Goal: Ask a question

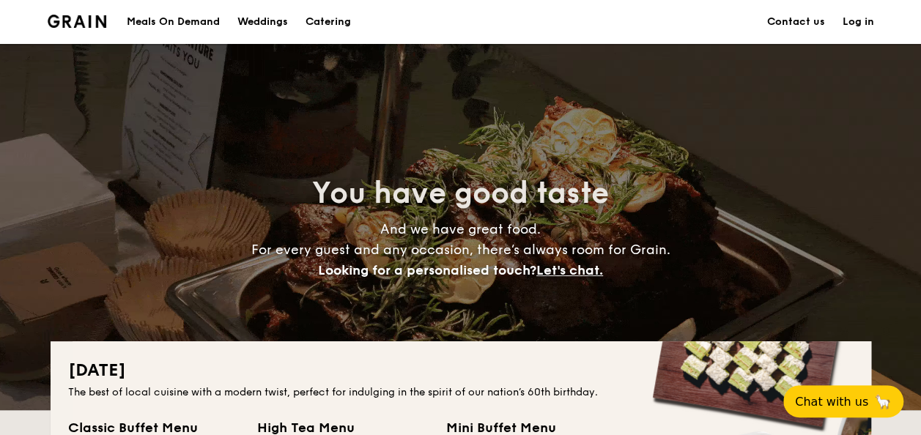
click at [325, 15] on h1 "Catering" at bounding box center [328, 22] width 45 height 44
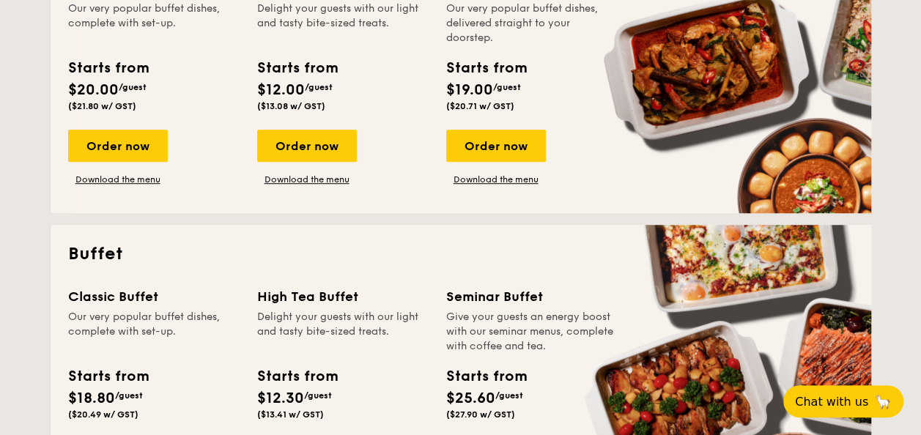
scroll to position [660, 0]
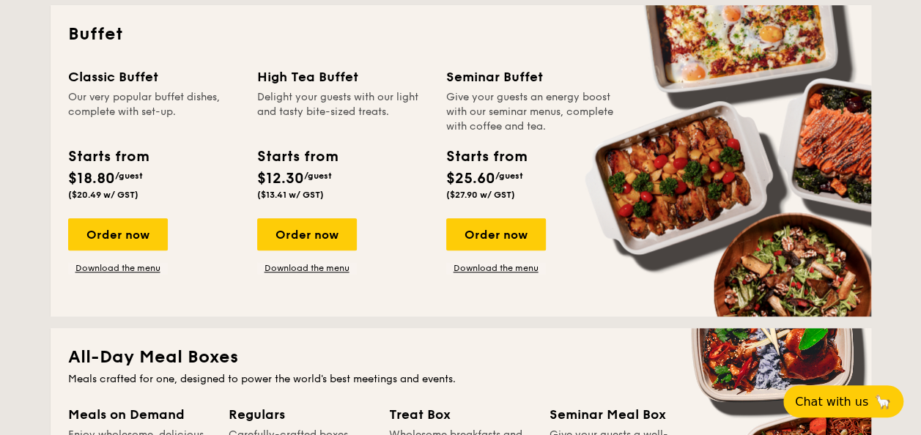
drag, startPoint x: 113, startPoint y: 262, endPoint x: 62, endPoint y: 270, distance: 51.3
click at [56, 273] on div "Buffet Classic Buffet Our very popular buffet dishes, complete with set-up. Sta…" at bounding box center [461, 161] width 821 height 312
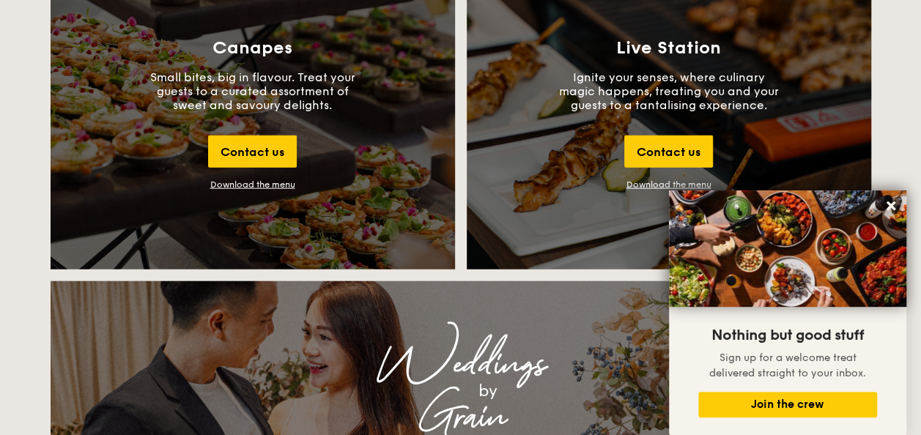
scroll to position [1612, 0]
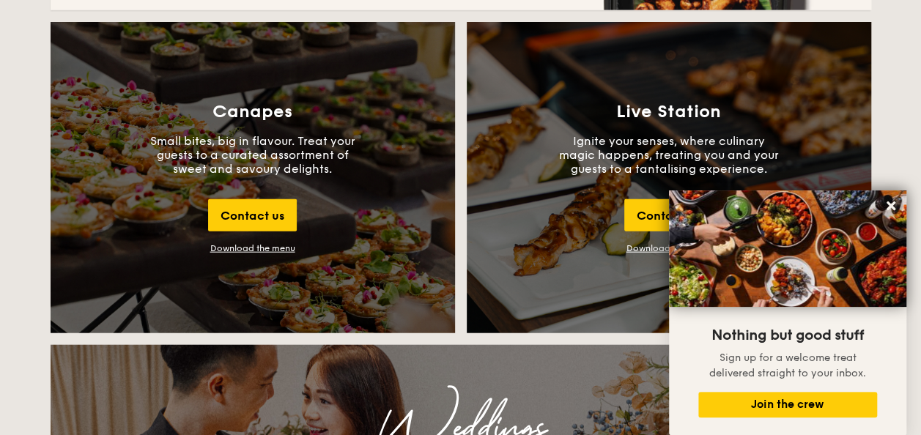
click at [264, 248] on div "Download the menu" at bounding box center [252, 248] width 85 height 10
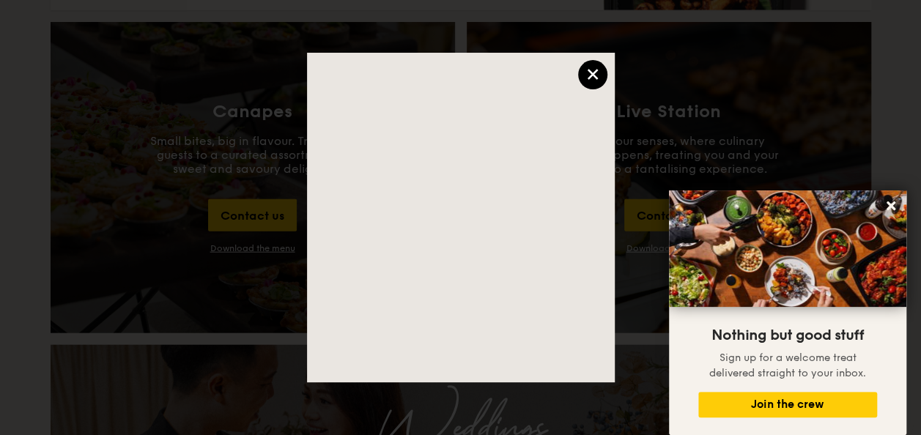
click at [592, 74] on div "×" at bounding box center [592, 74] width 29 height 29
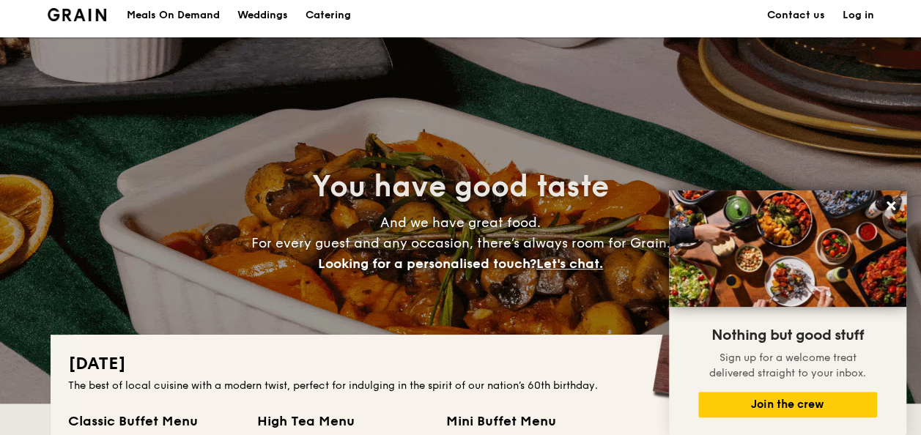
scroll to position [0, 0]
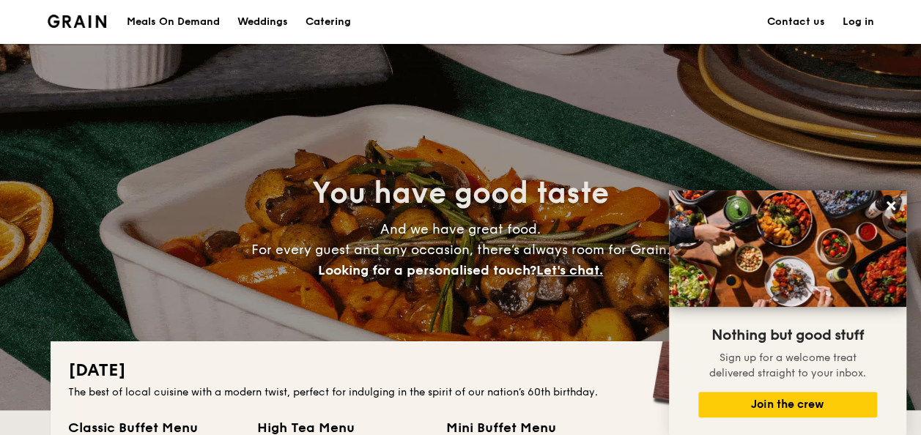
click at [803, 15] on link "Contact us" at bounding box center [796, 22] width 58 height 44
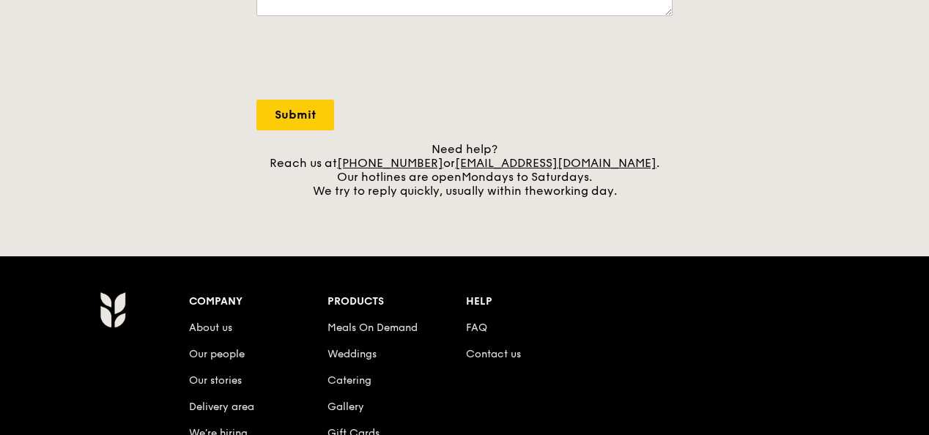
scroll to position [513, 0]
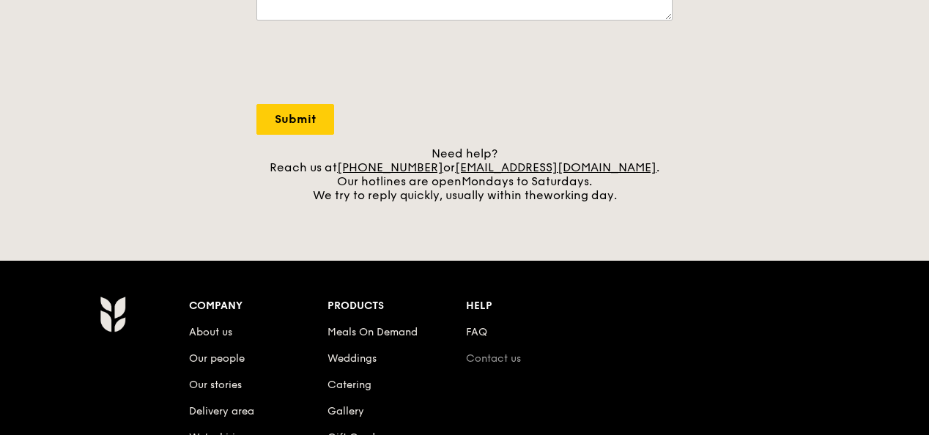
click at [501, 357] on link "Contact us" at bounding box center [493, 359] width 55 height 12
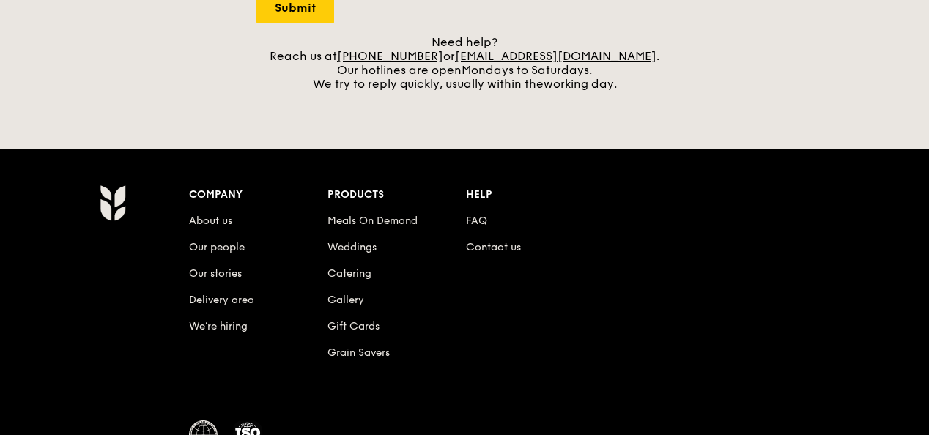
scroll to position [660, 0]
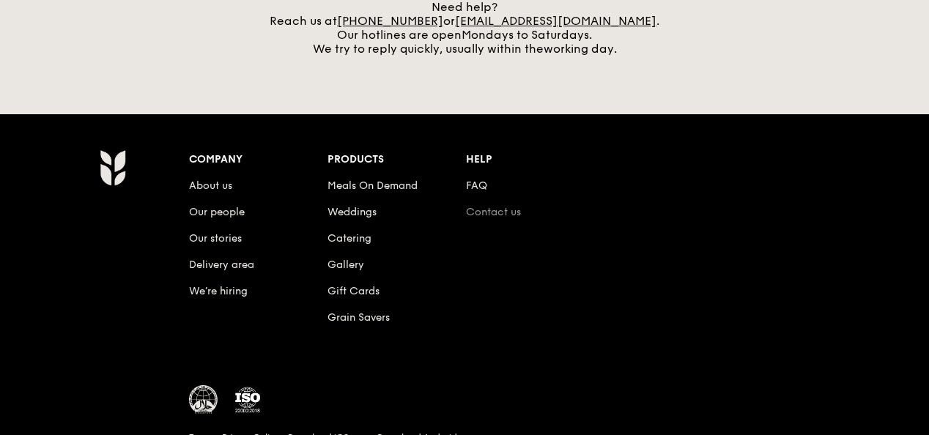
click at [505, 214] on link "Contact us" at bounding box center [493, 212] width 55 height 12
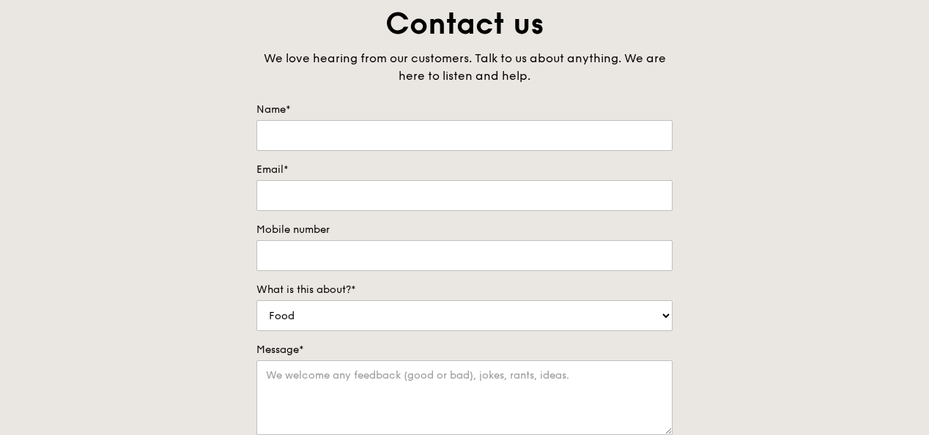
scroll to position [0, 0]
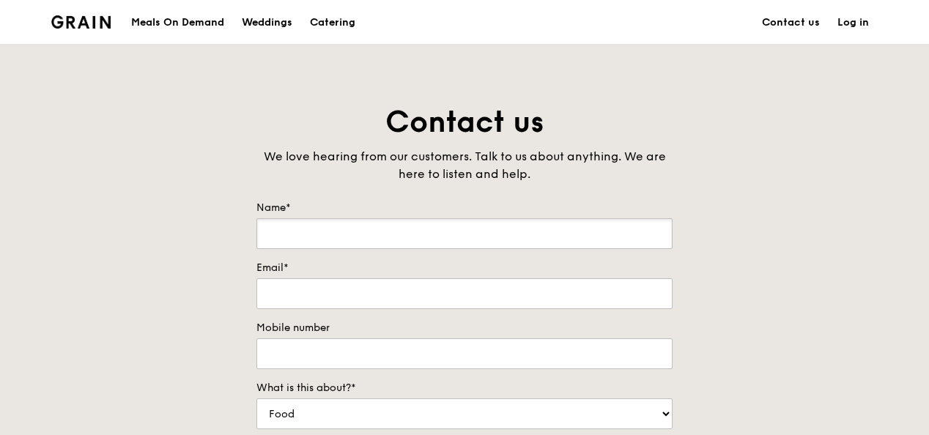
click at [371, 240] on input "Name*" at bounding box center [465, 233] width 416 height 31
type input "[PERSON_NAME]"
type input "s"
type input "[PERSON_NAME][EMAIL_ADDRESS][PERSON_NAME][DOMAIN_NAME]"
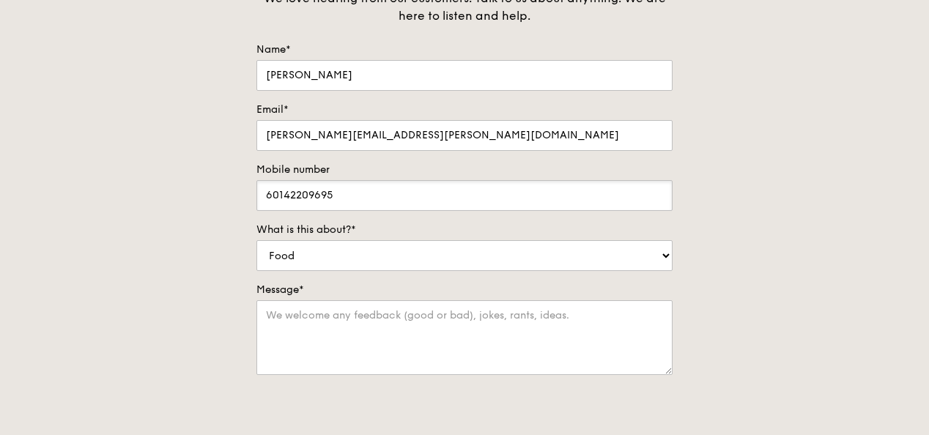
scroll to position [220, 0]
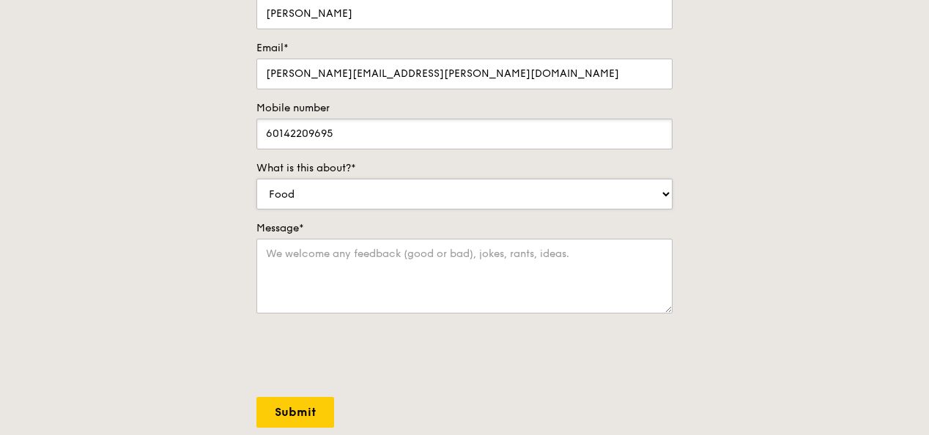
type input "60142209695"
click at [391, 196] on select "Food Service Billing/Payment Catering Others" at bounding box center [465, 194] width 416 height 31
select select "Catering"
click at [257, 179] on select "Food Service Billing/Payment Catering Others" at bounding box center [465, 194] width 416 height 31
click at [359, 276] on textarea "Message*" at bounding box center [465, 276] width 416 height 75
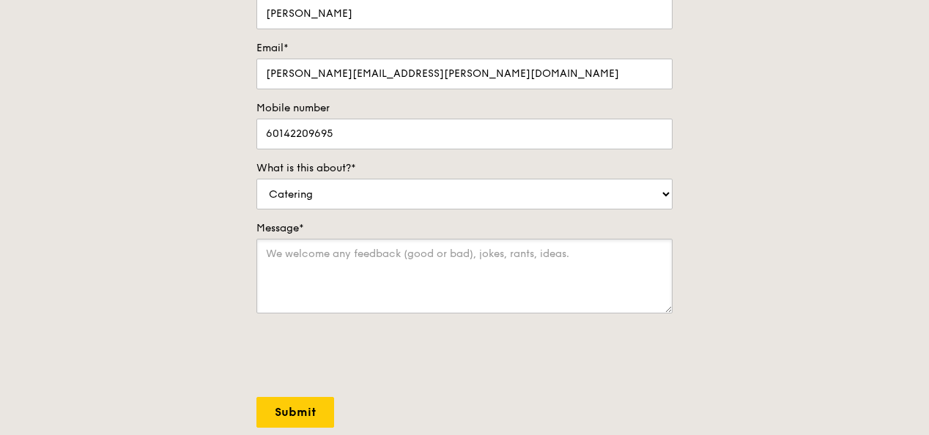
paste textarea "We’re having an event on [DATE] and would like to enquire about catering: - Din…"
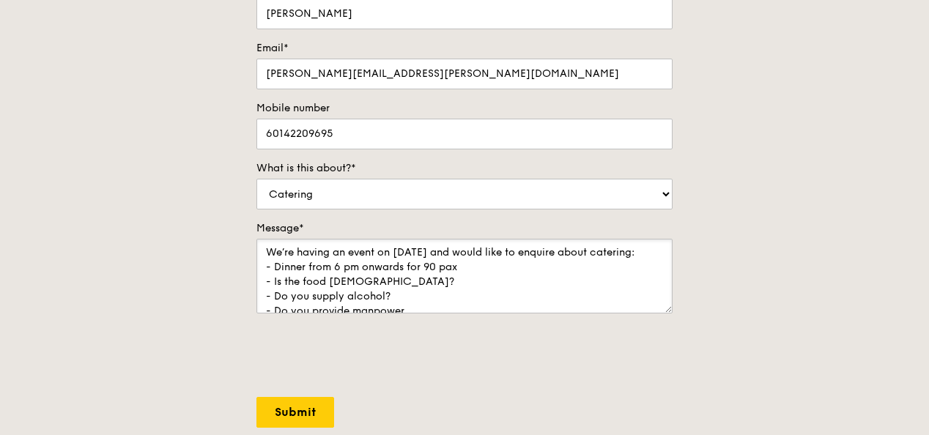
scroll to position [0, 0]
drag, startPoint x: 462, startPoint y: 269, endPoint x: 362, endPoint y: 290, distance: 102.5
click at [361, 290] on textarea "We’re having an event on [DATE] and would like to enquire about catering: - Din…" at bounding box center [465, 276] width 416 height 75
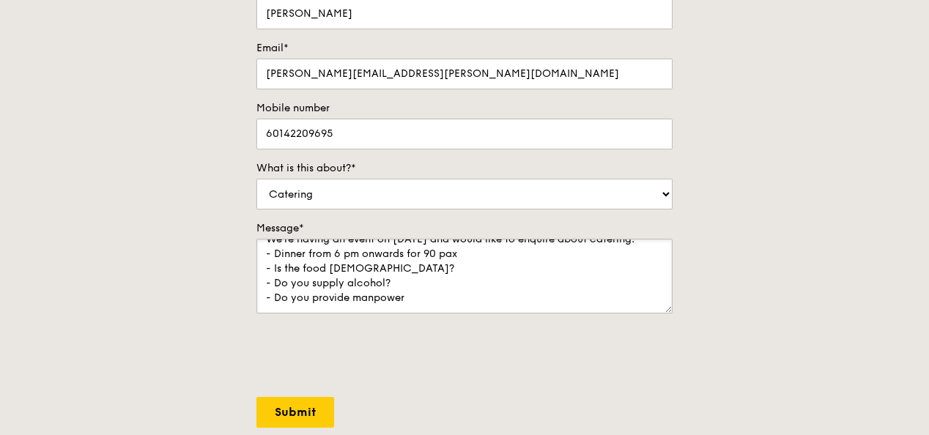
click at [377, 267] on textarea "We’re having an event on [DATE] and would like to enquire about catering: - Din…" at bounding box center [465, 276] width 416 height 75
drag, startPoint x: 381, startPoint y: 266, endPoint x: 275, endPoint y: 262, distance: 106.4
click at [275, 262] on textarea "We’re having an event on [DATE] and would like to enquire about catering: - Din…" at bounding box center [465, 276] width 416 height 75
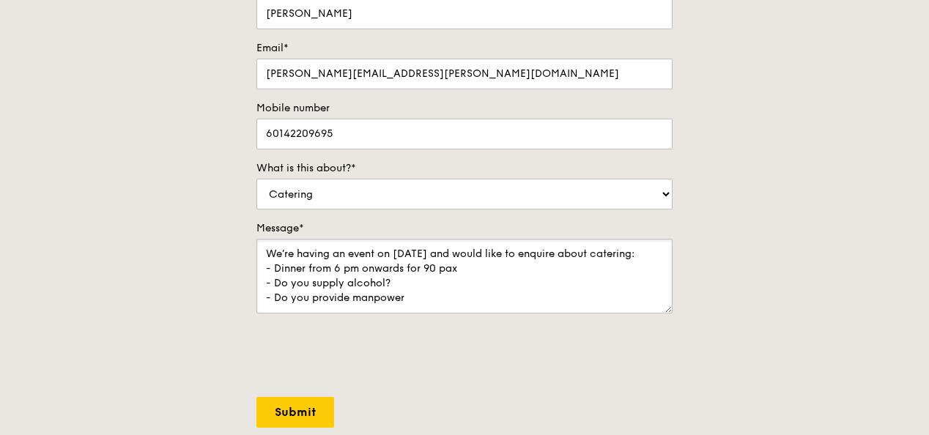
scroll to position [0, 0]
drag, startPoint x: 455, startPoint y: 266, endPoint x: 261, endPoint y: 268, distance: 194.2
click at [261, 268] on textarea "We’re having an event on [DATE] and would like to enquire about catering: - Din…" at bounding box center [465, 276] width 416 height 75
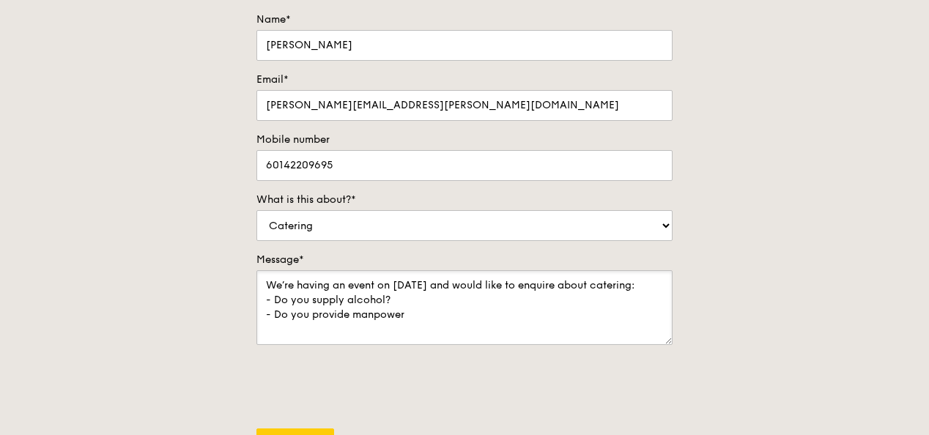
scroll to position [220, 0]
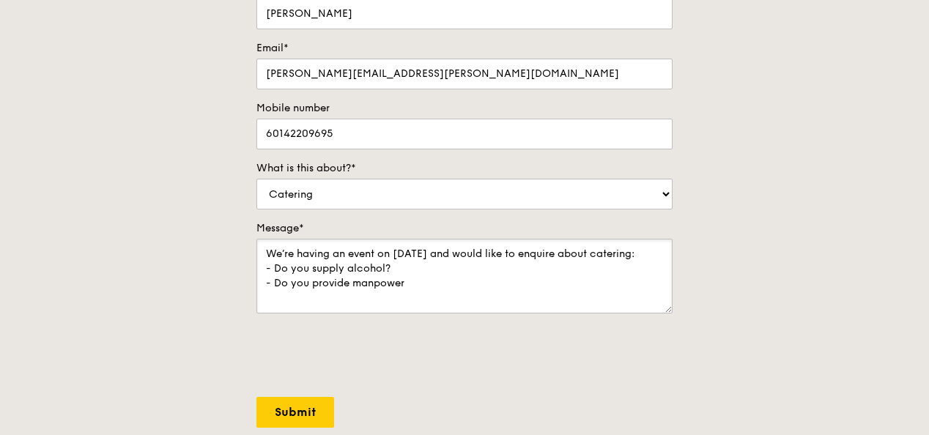
type textarea "We’re having an event on [DATE] and would like to enquire about catering: - Do …"
click at [296, 415] on input "Submit" at bounding box center [296, 412] width 78 height 31
select select "Food"
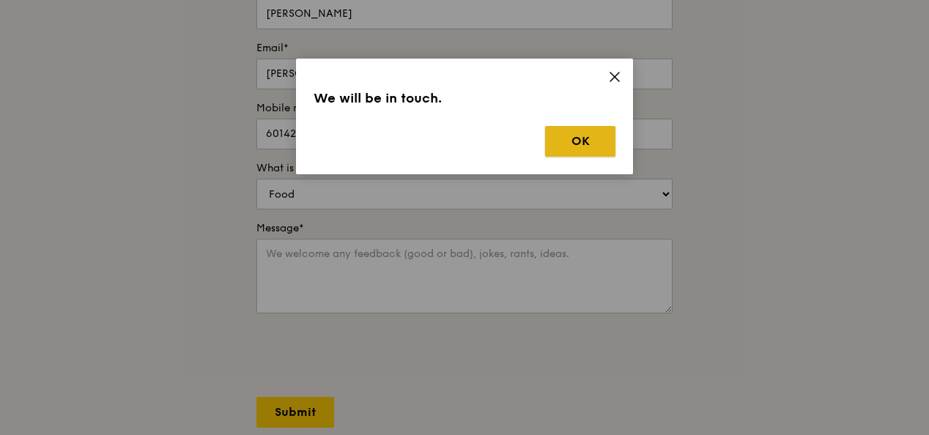
click at [592, 144] on button "OK" at bounding box center [580, 141] width 70 height 31
